Goal: Task Accomplishment & Management: Manage account settings

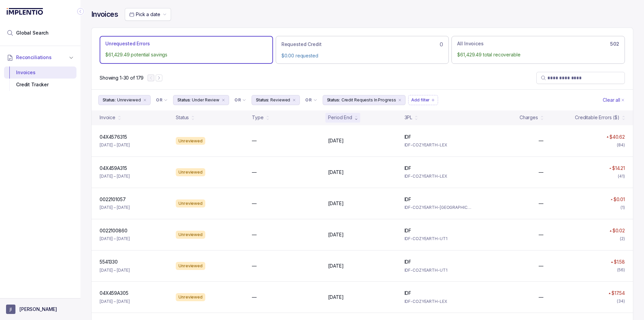
click at [13, 307] on span "jl" at bounding box center [10, 308] width 9 height 9
click at [26, 293] on p "Logout" at bounding box center [44, 294] width 56 height 7
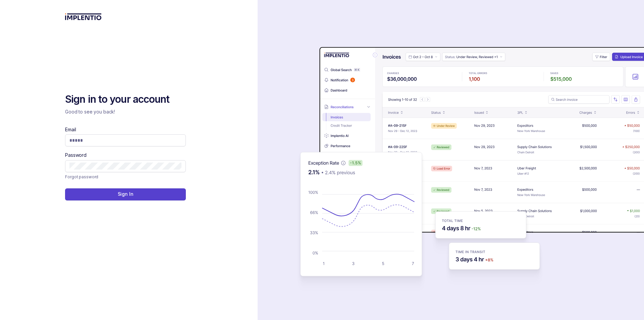
type input "**********"
